Goal: Check status

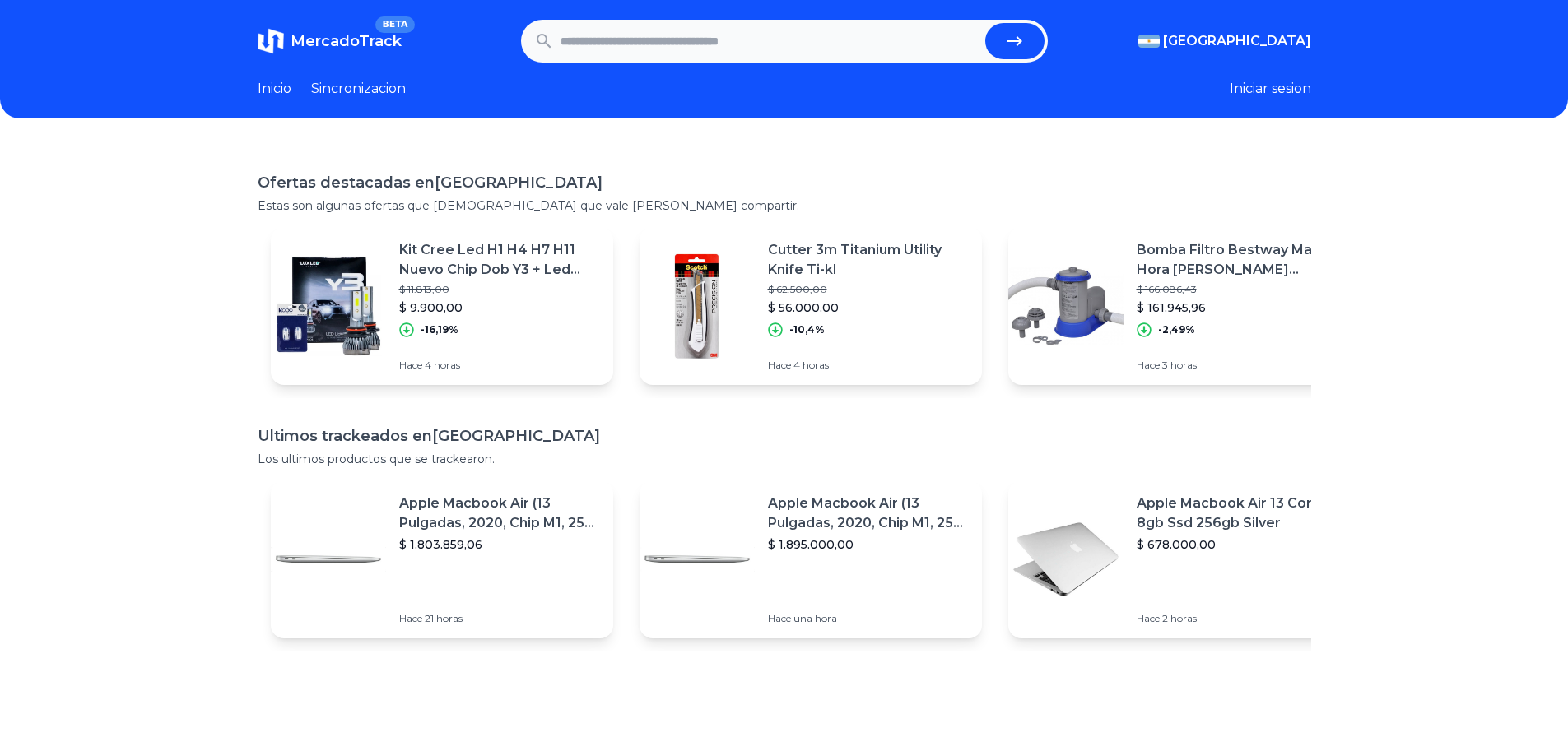
click at [588, 57] on input "text" at bounding box center [769, 41] width 418 height 36
click at [1045, 45] on button "submit" at bounding box center [1014, 41] width 59 height 36
type input "**********"
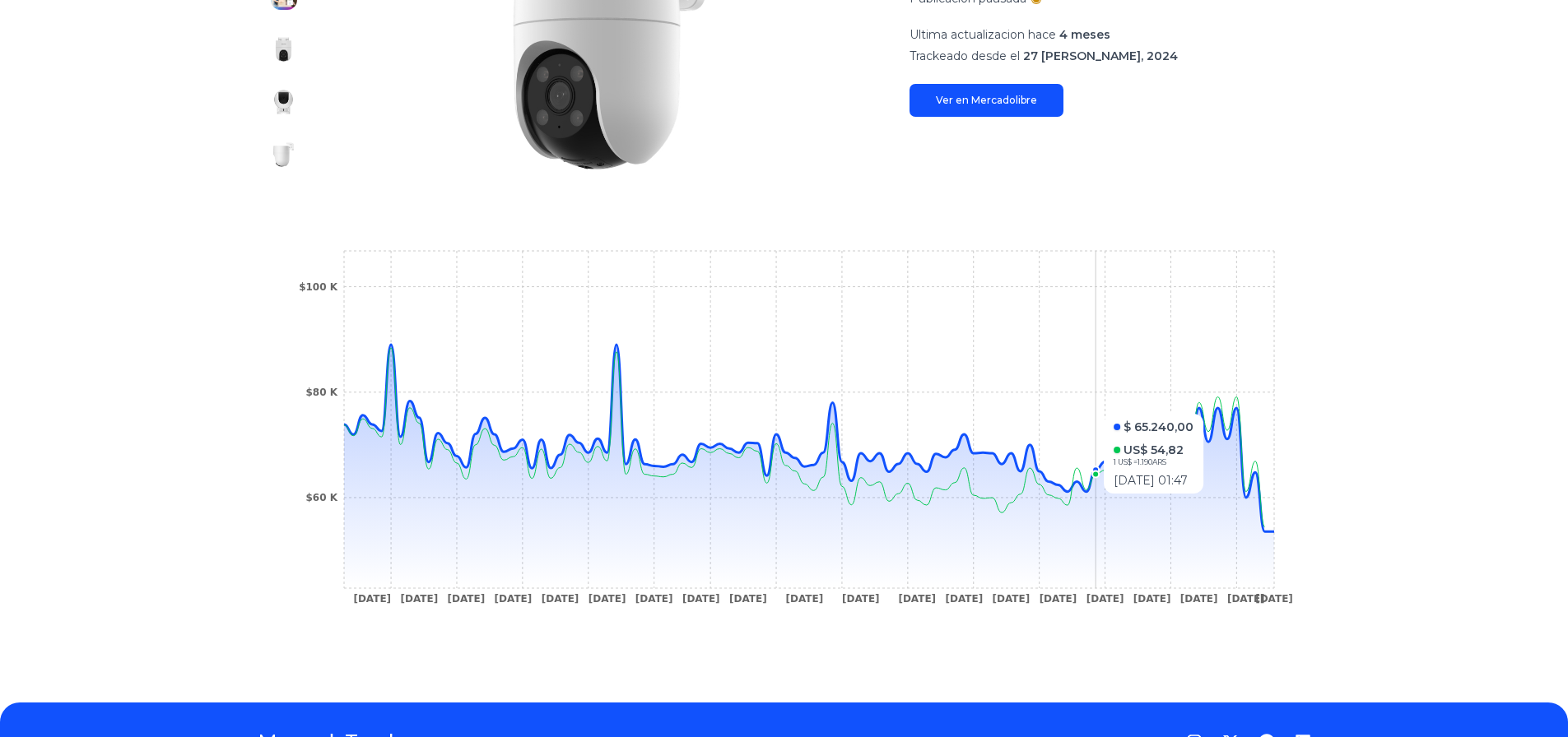
scroll to position [247, 0]
